Goal: Task Accomplishment & Management: Complete application form

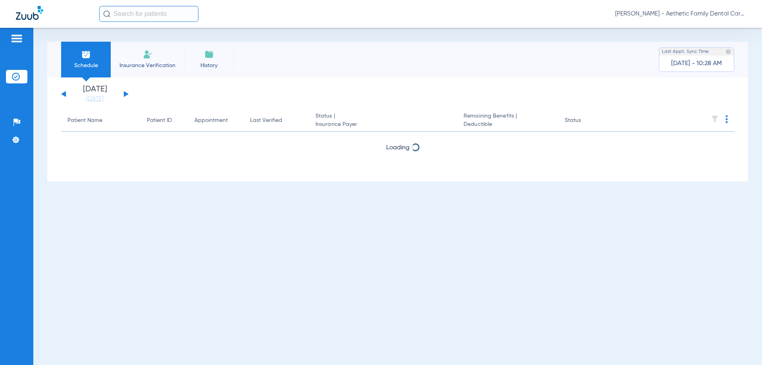
click at [125, 95] on button at bounding box center [126, 94] width 5 height 6
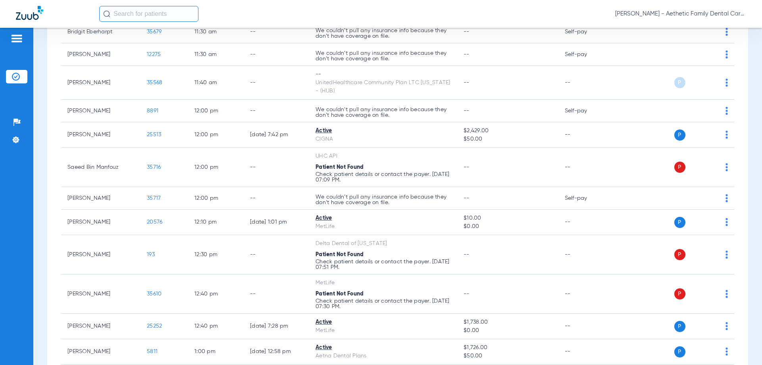
scroll to position [1111, 0]
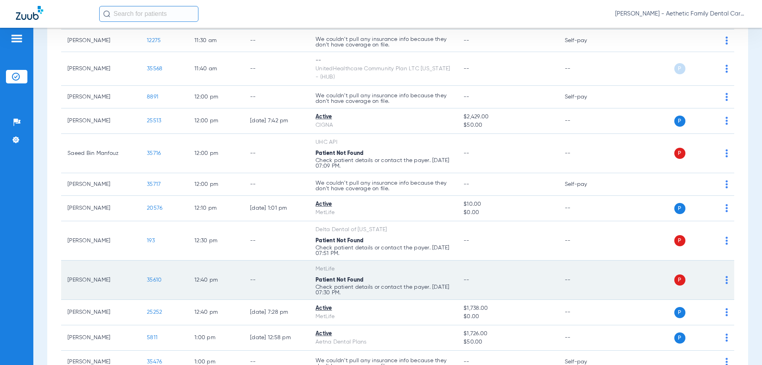
click at [154, 277] on span "35610" at bounding box center [154, 280] width 15 height 6
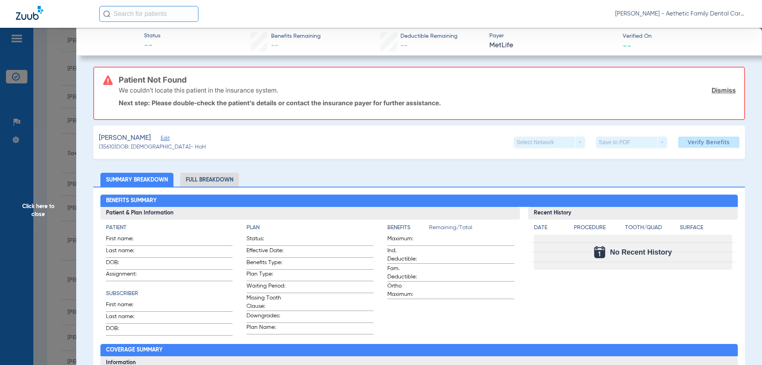
type input "SANDRA"
type input "ASKINS"
type input "06/17/1965"
type input "272608615"
type input "231860"
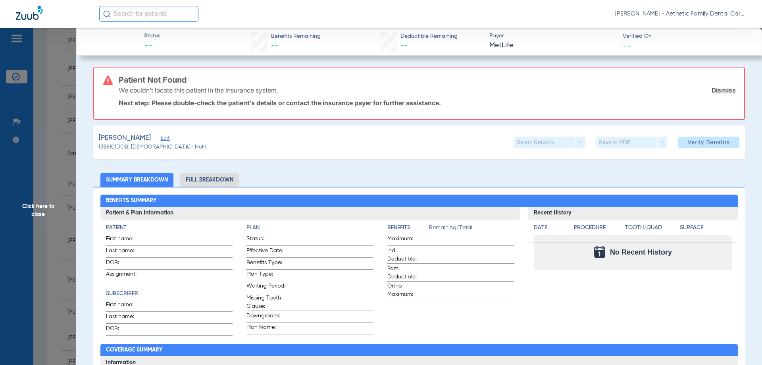
click at [162, 139] on span "Edit" at bounding box center [164, 139] width 7 height 8
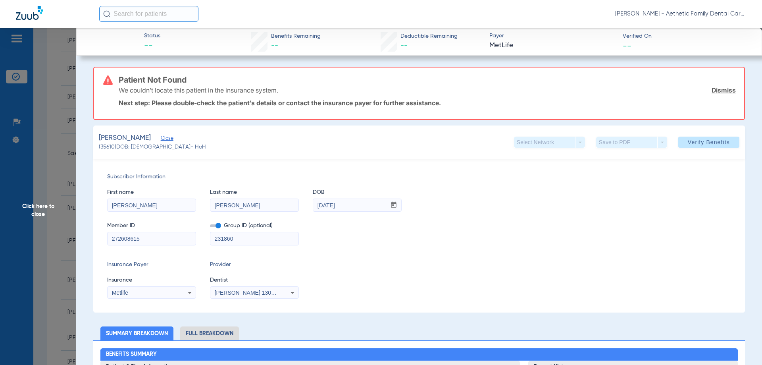
click at [229, 294] on span "Sabrina Mceuen 1306801683" at bounding box center [254, 292] width 78 height 6
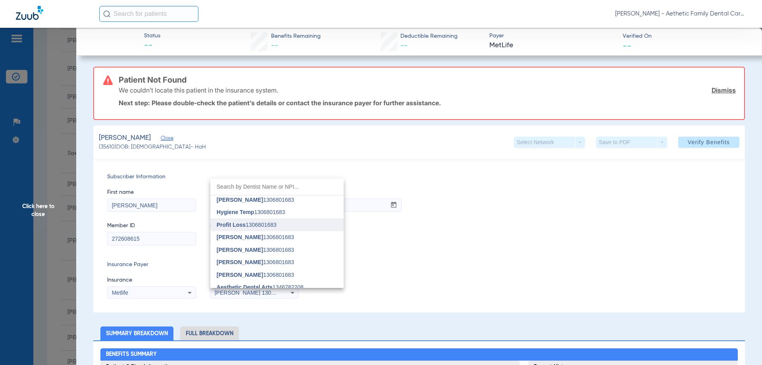
scroll to position [119, 0]
click at [243, 230] on span "Ryan Wallin" at bounding box center [240, 232] width 46 height 6
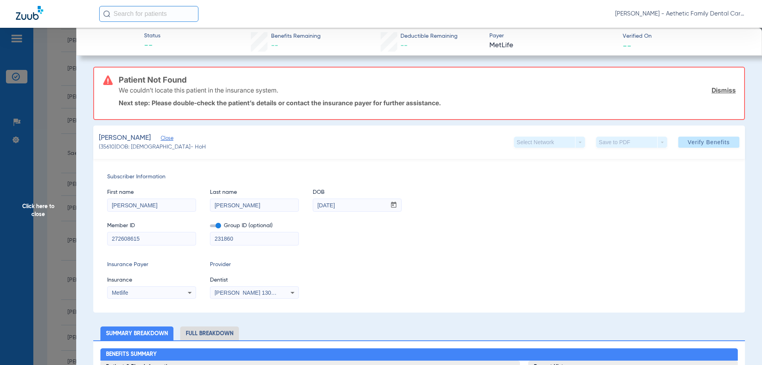
click at [384, 251] on div "Subscriber Information First name SANDRA Last name ASKINS DOB mm / dd / yyyy 06…" at bounding box center [419, 236] width 652 height 154
click at [688, 142] on span "Verify Benefits" at bounding box center [709, 142] width 42 height 6
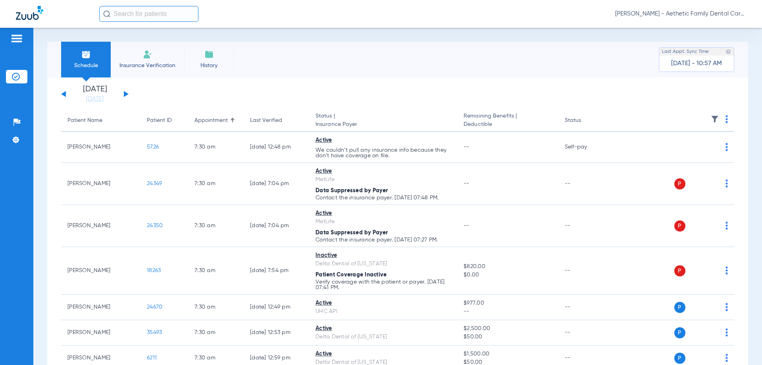
click at [124, 95] on button at bounding box center [126, 94] width 5 height 6
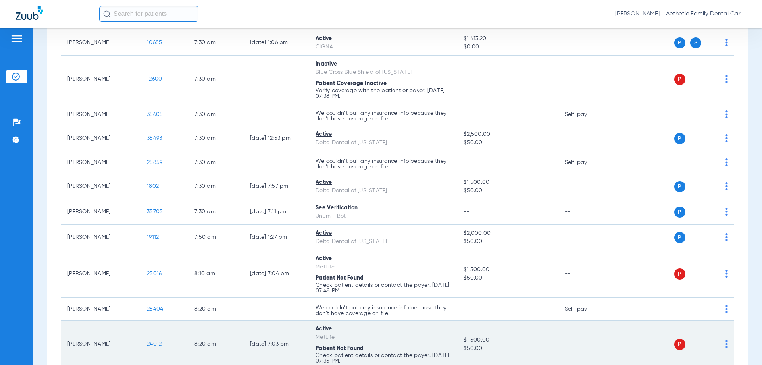
scroll to position [278, 0]
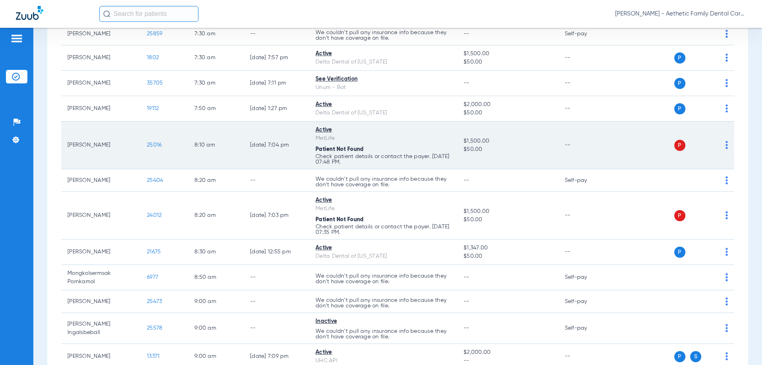
click at [419, 121] on td "Active MetLife Patient Not Found Check patient details or contact the payer. [D…" at bounding box center [383, 145] width 148 height 48
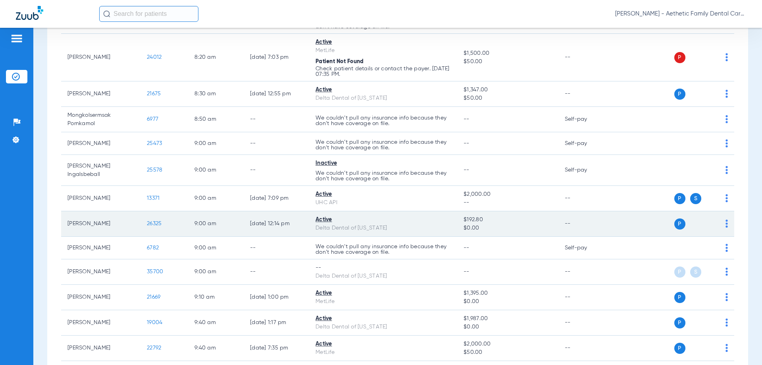
scroll to position [475, 0]
